Goal: Information Seeking & Learning: Learn about a topic

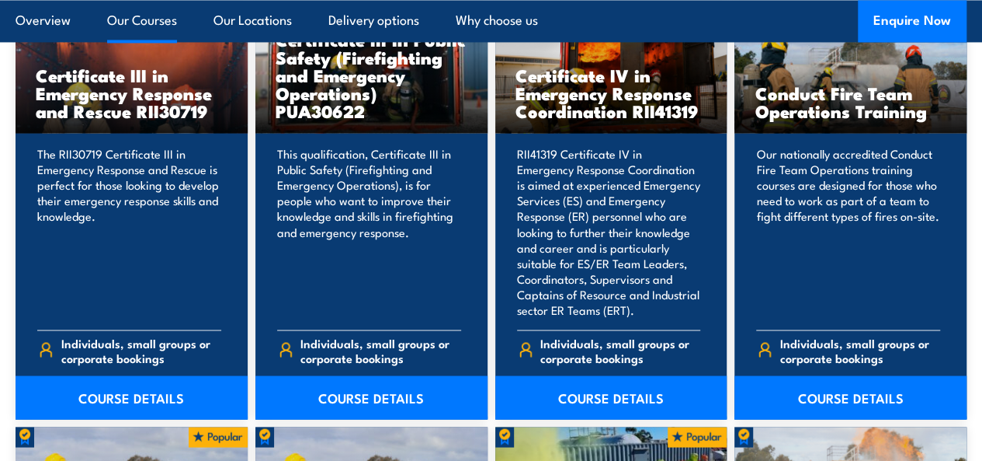
scroll to position [1275, 0]
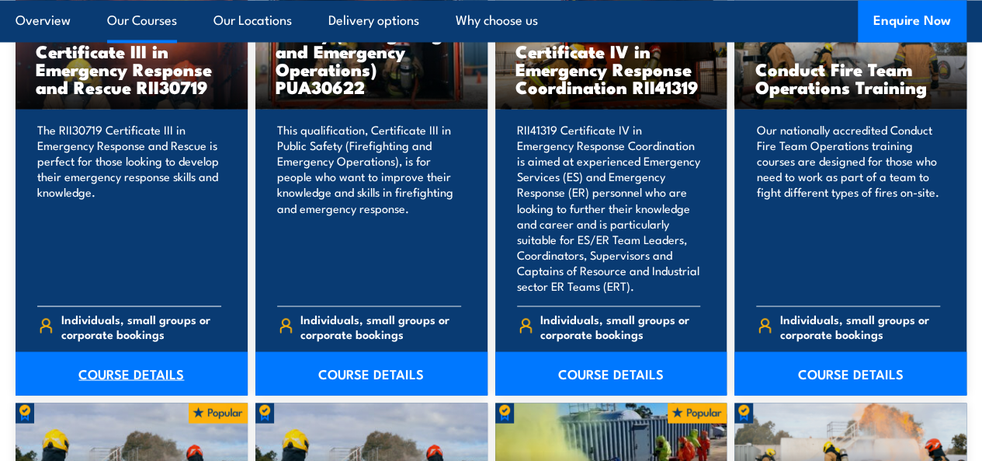
click at [184, 395] on link "COURSE DETAILS" at bounding box center [132, 372] width 232 height 43
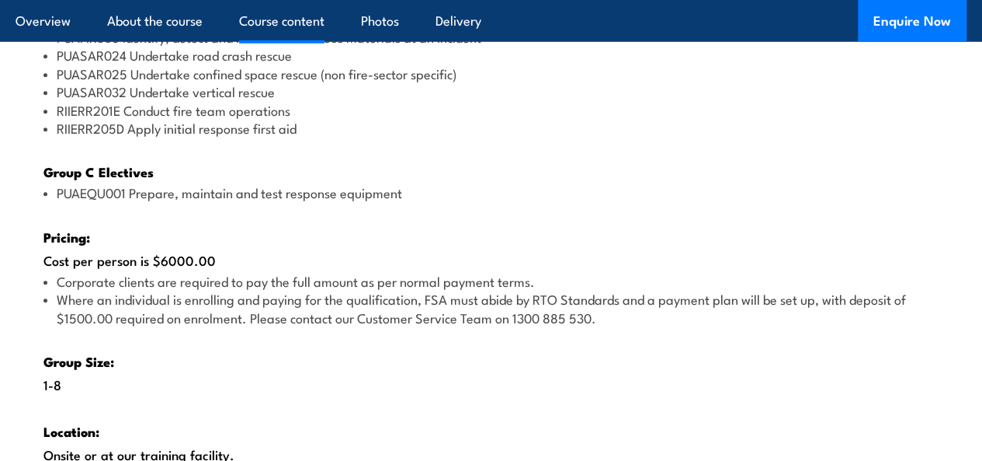
scroll to position [2445, 0]
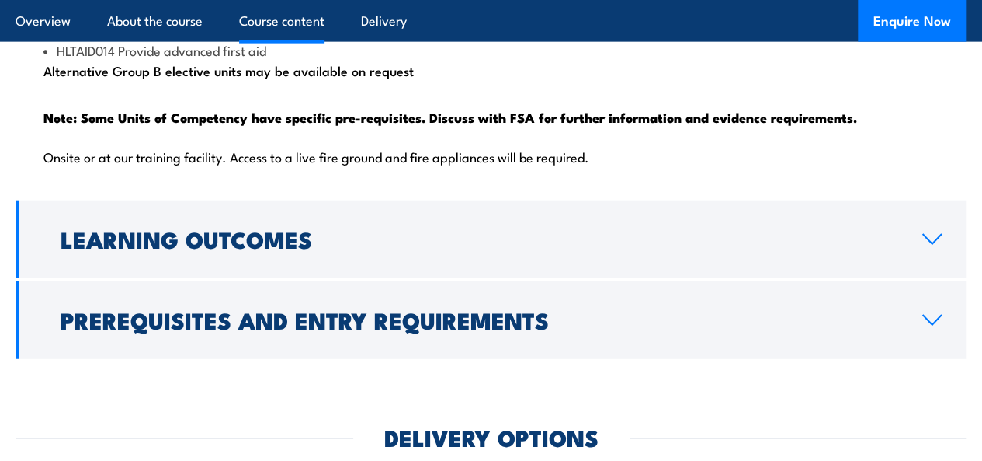
scroll to position [1942, 0]
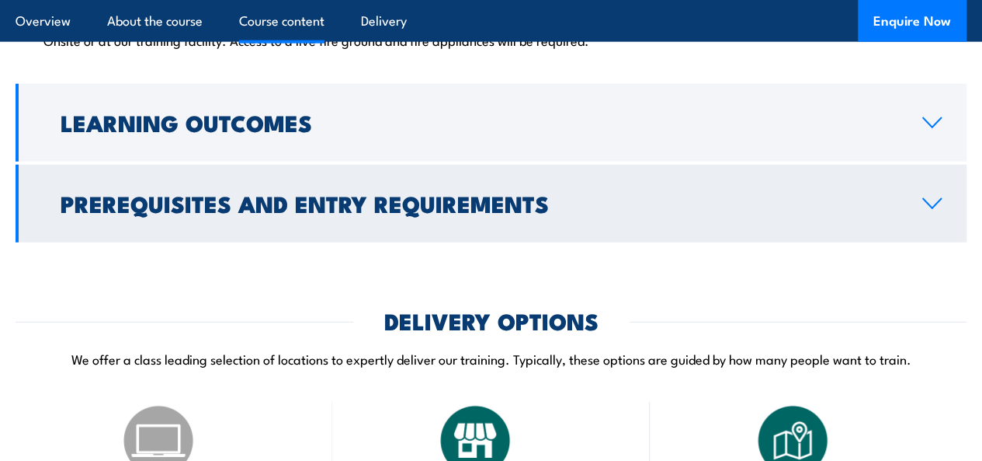
click at [923, 210] on icon at bounding box center [932, 203] width 21 height 12
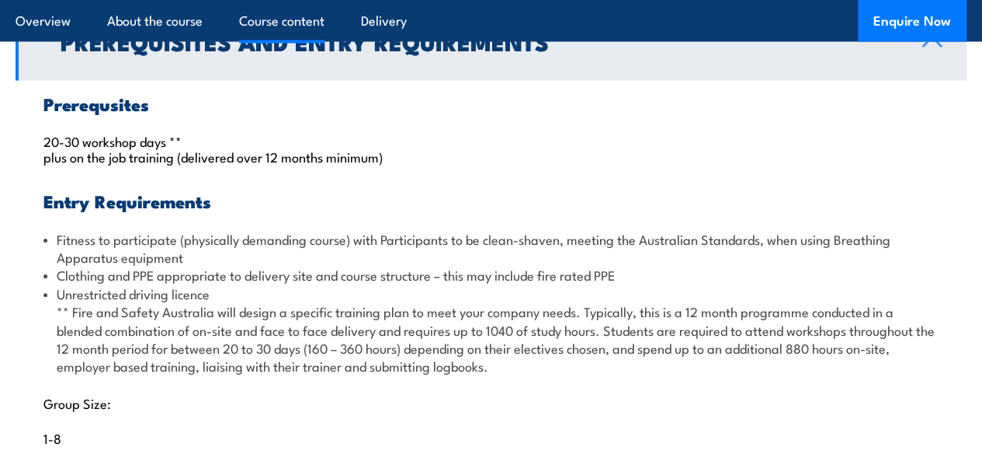
scroll to position [1643, 0]
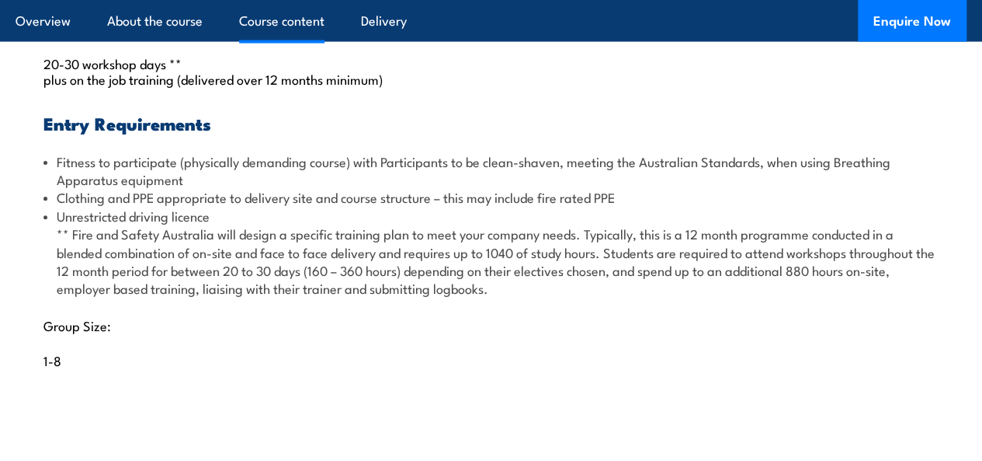
drag, startPoint x: 54, startPoint y: 281, endPoint x: 534, endPoint y: 355, distance: 486.4
click at [534, 297] on li "Unrestricted driving licence ** Fire and Safety Australia will design a specifi…" at bounding box center [491, 252] width 896 height 91
copy li "Unrestricted driving licence ** Fire and Safety Australia will design a specifi…"
click at [589, 189] on li "Fitness to participate (physically demanding course) with Participants to be cl…" at bounding box center [491, 170] width 896 height 37
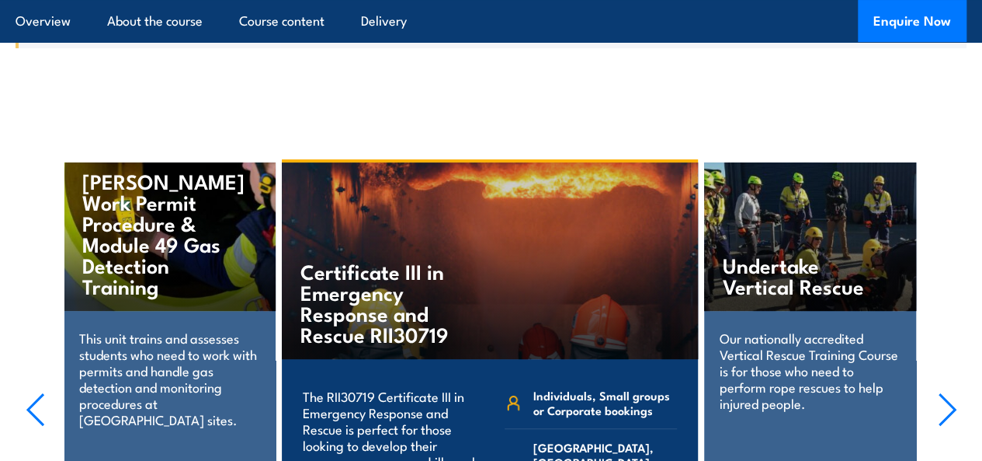
scroll to position [2808, 0]
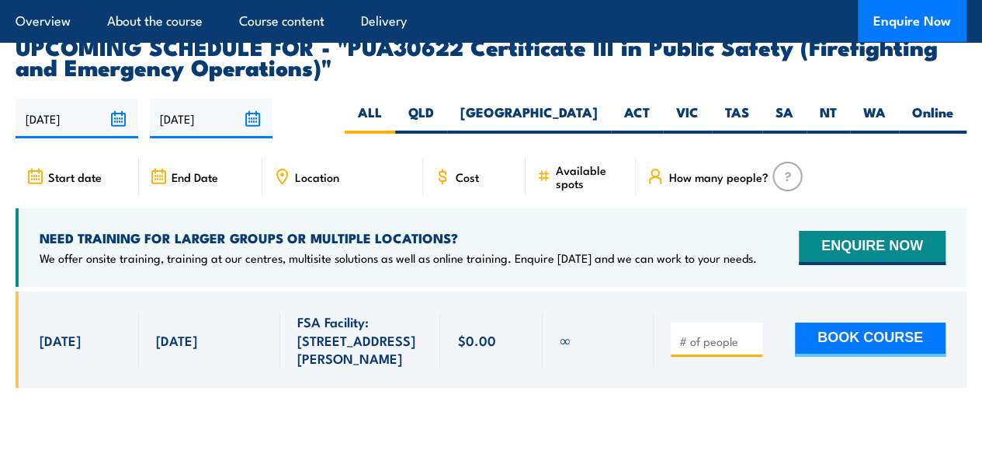
scroll to position [2731, 0]
